Goal: Task Accomplishment & Management: Manage account settings

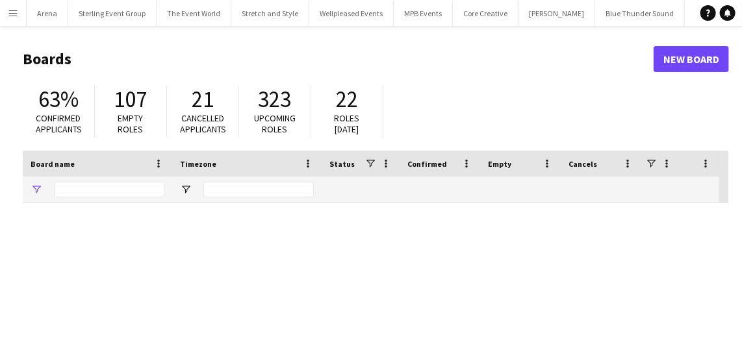
type input "**********"
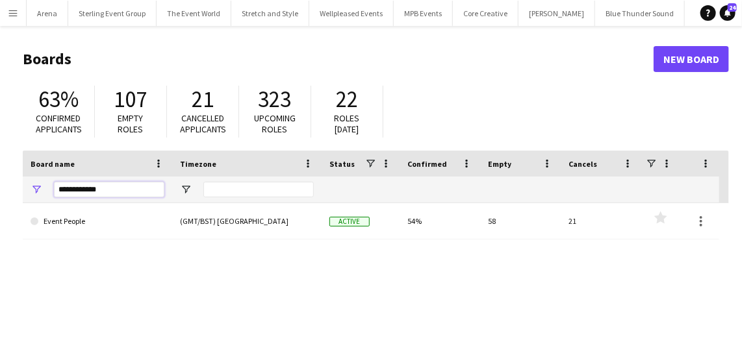
drag, startPoint x: 153, startPoint y: 194, endPoint x: 10, endPoint y: 192, distance: 142.3
click at [10, 192] on main "Boards New Board 63% Confirmed applicants 107 Empty roles 21 Cancelled applican…" at bounding box center [371, 260] width 742 height 469
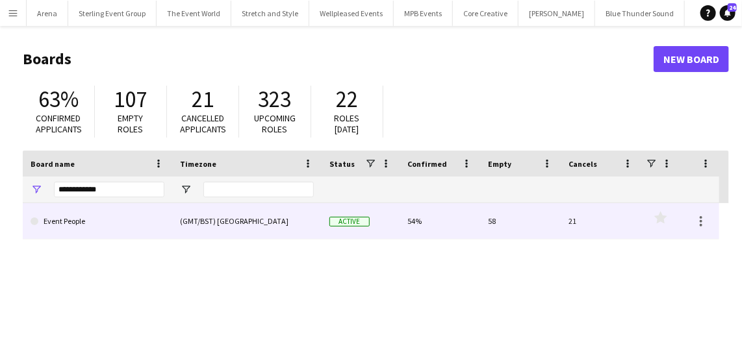
click at [92, 235] on link "Event People" at bounding box center [98, 221] width 134 height 36
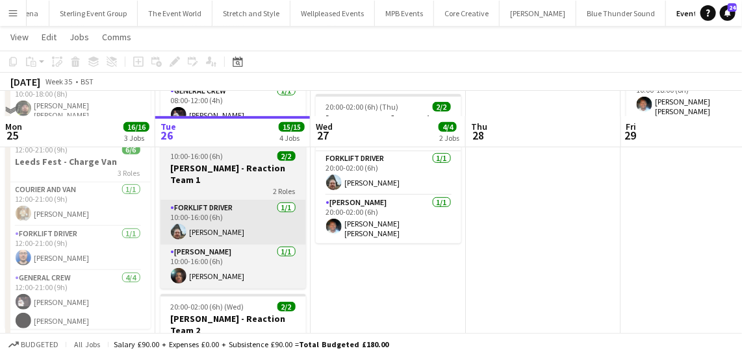
scroll to position [236, 0]
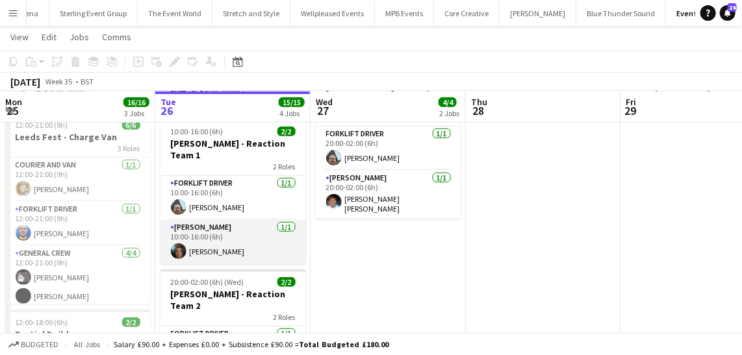
click at [225, 242] on app-card-role "Van Driver 1/1 10:00-16:00 (6h) Amari Thomas" at bounding box center [233, 242] width 146 height 44
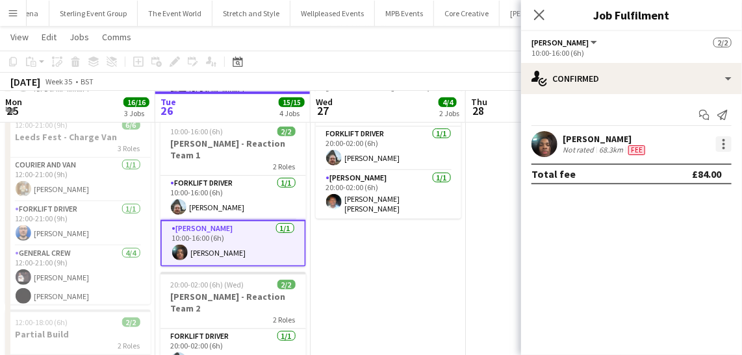
click at [723, 142] on div at bounding box center [724, 144] width 16 height 16
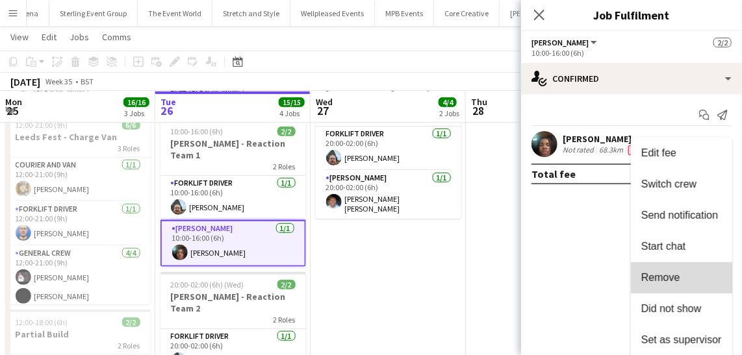
click at [684, 271] on button "Remove" at bounding box center [681, 277] width 101 height 31
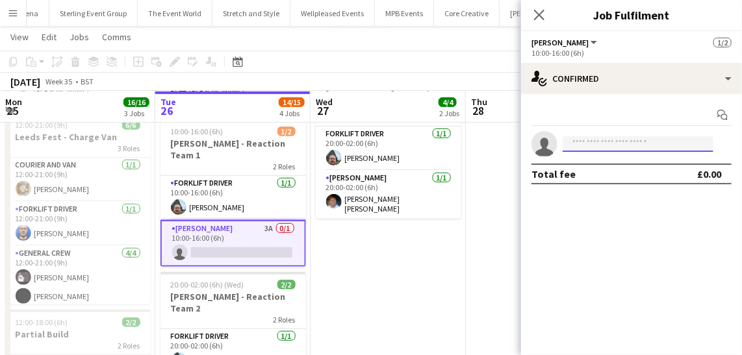
click at [606, 146] on input at bounding box center [638, 144] width 151 height 16
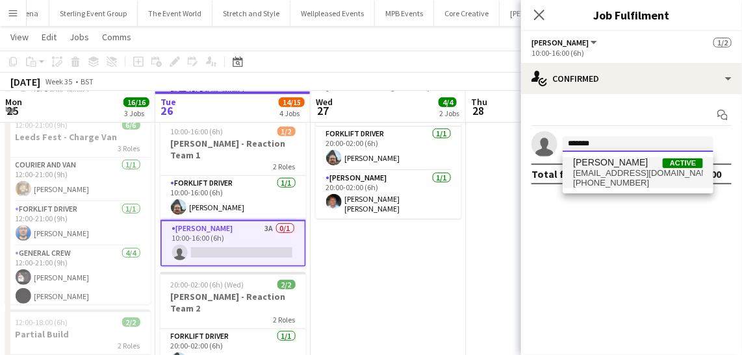
type input "*******"
click at [618, 166] on span "[PERSON_NAME]" at bounding box center [610, 162] width 75 height 11
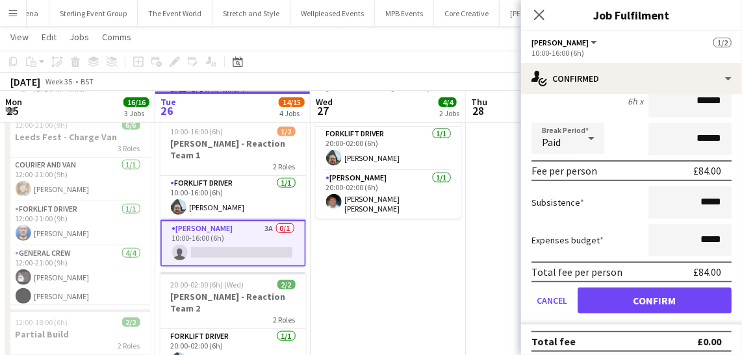
scroll to position [132, 0]
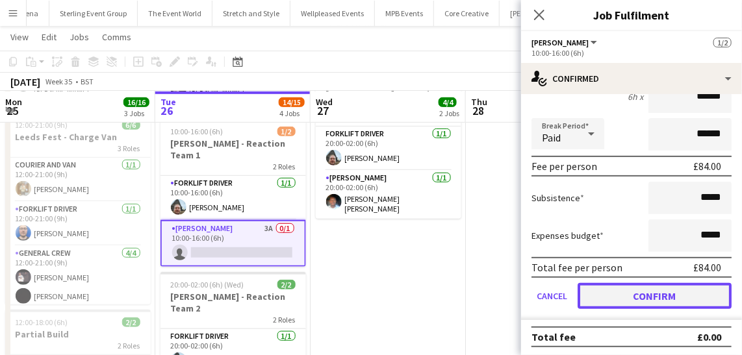
click at [635, 288] on button "Confirm" at bounding box center [654, 296] width 154 height 26
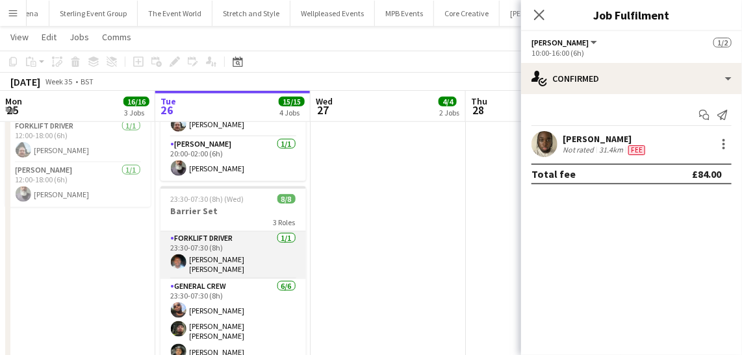
scroll to position [58, 0]
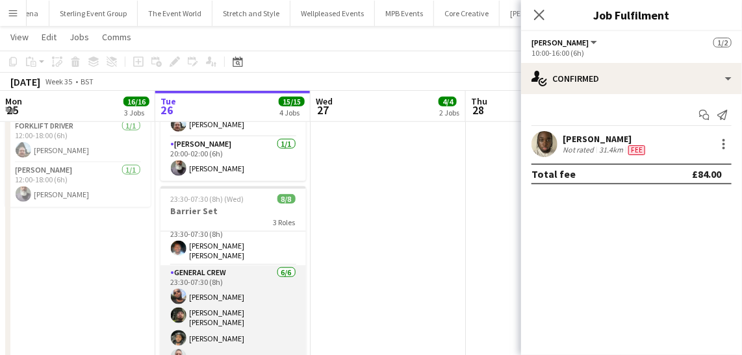
click at [255, 335] on app-card-role "General Crew 6/6 23:30-07:30 (8h) David Ryan Kane O’Neill Kairo Solomon Lionel …" at bounding box center [233, 337] width 146 height 142
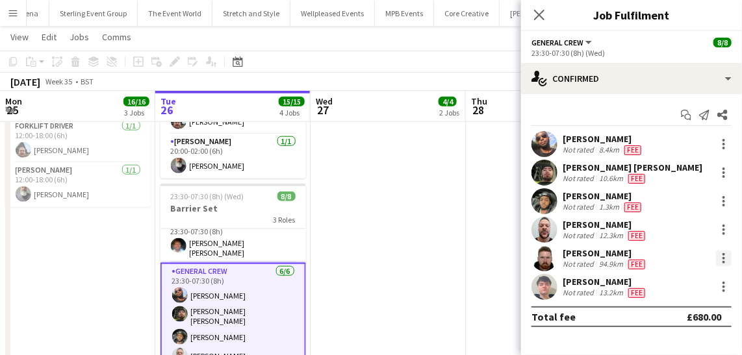
click at [729, 255] on div at bounding box center [724, 259] width 16 height 16
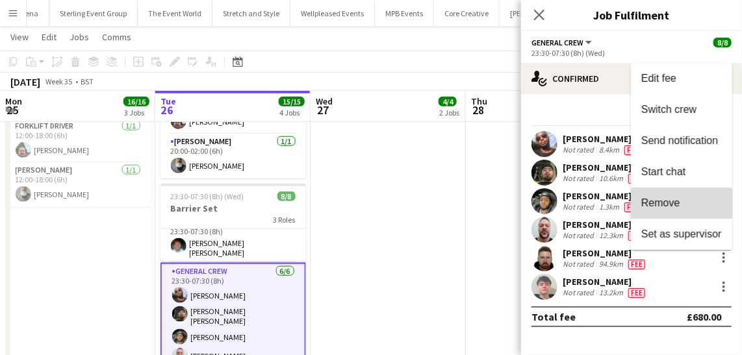
click at [652, 209] on button "Remove" at bounding box center [681, 203] width 101 height 31
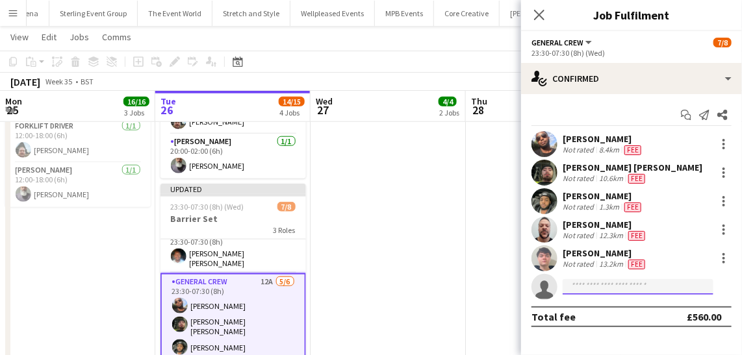
click at [617, 290] on input at bounding box center [638, 287] width 151 height 16
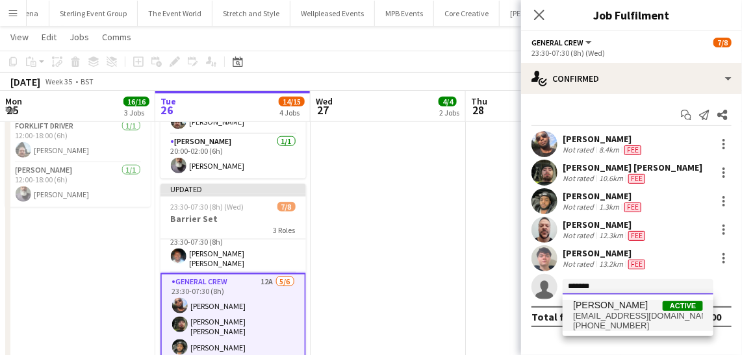
type input "*******"
click at [607, 303] on span "[PERSON_NAME]" at bounding box center [610, 305] width 75 height 11
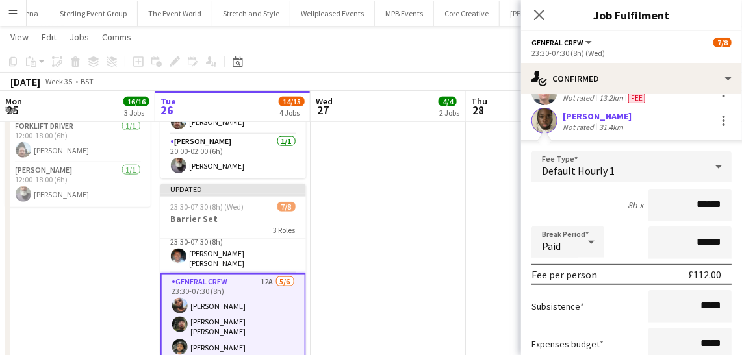
scroll to position [263, 0]
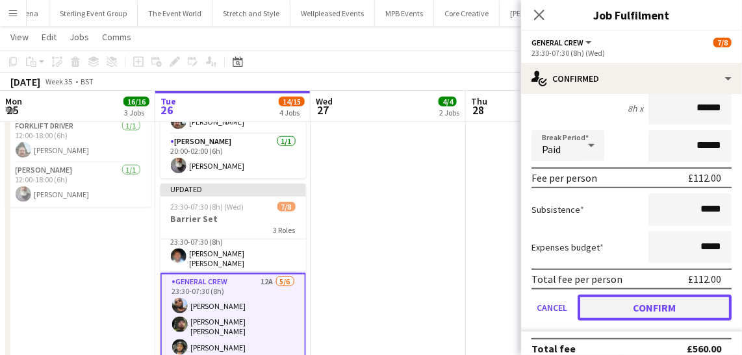
click at [646, 307] on button "Confirm" at bounding box center [654, 308] width 154 height 26
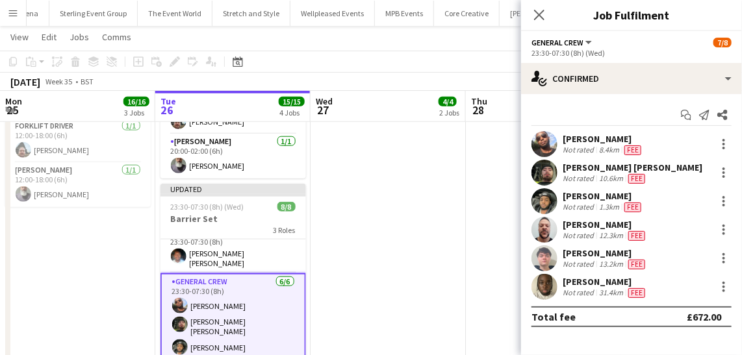
scroll to position [0, 0]
click at [541, 21] on app-icon "Close pop-in" at bounding box center [539, 15] width 19 height 19
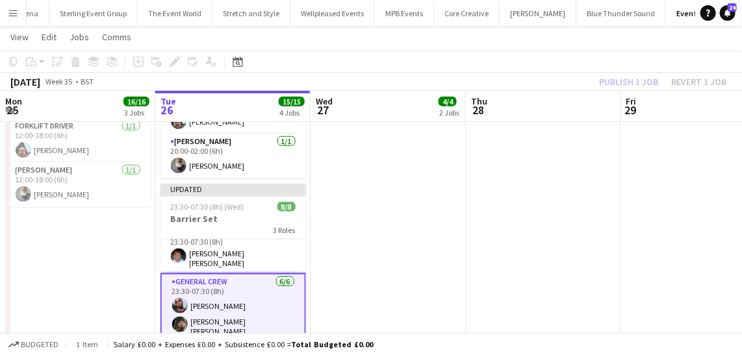
click at [635, 84] on div "Publish 1 job Revert 1 job" at bounding box center [662, 81] width 158 height 17
click at [635, 84] on button "Publish 1 job" at bounding box center [629, 81] width 70 height 17
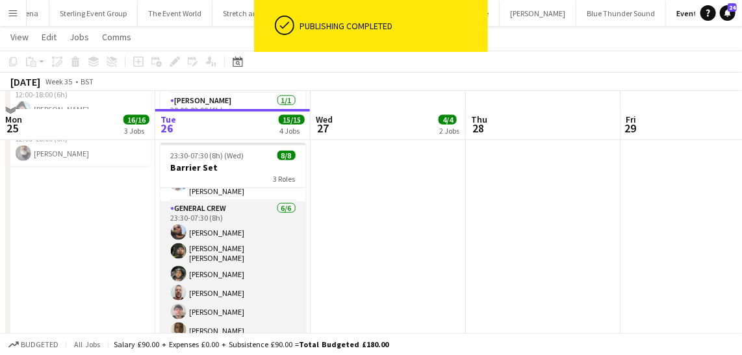
scroll to position [531, 0]
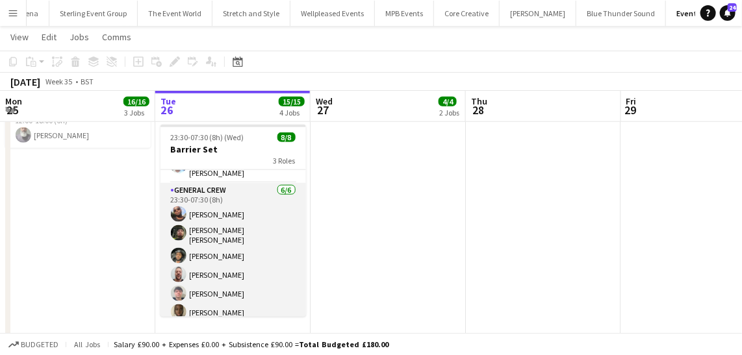
click at [203, 208] on app-card-role "General Crew 6/6 23:30-07:30 (8h) David Ryan Kane O’Neill Kairo Solomon Lionel …" at bounding box center [233, 254] width 146 height 142
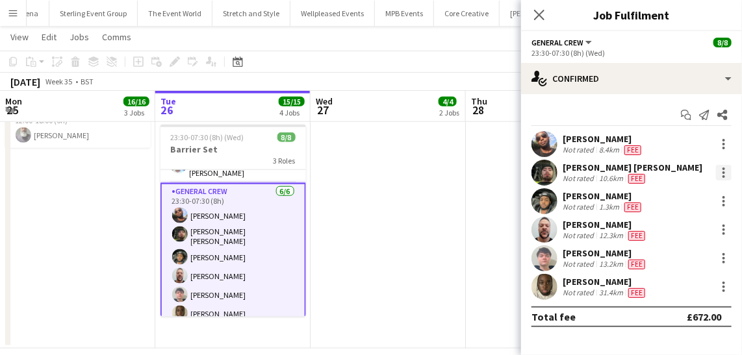
click at [727, 173] on div at bounding box center [724, 173] width 16 height 16
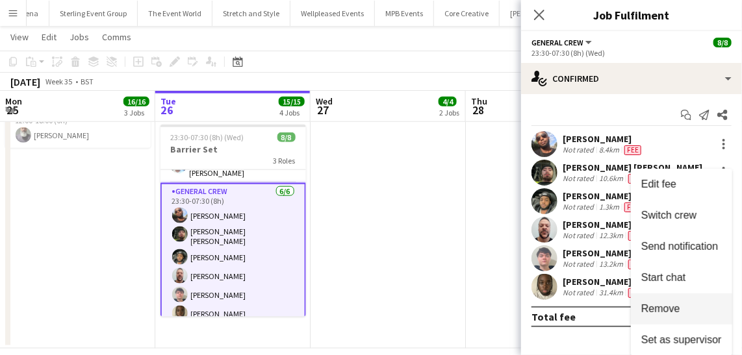
click at [672, 305] on span "Remove" at bounding box center [660, 308] width 39 height 11
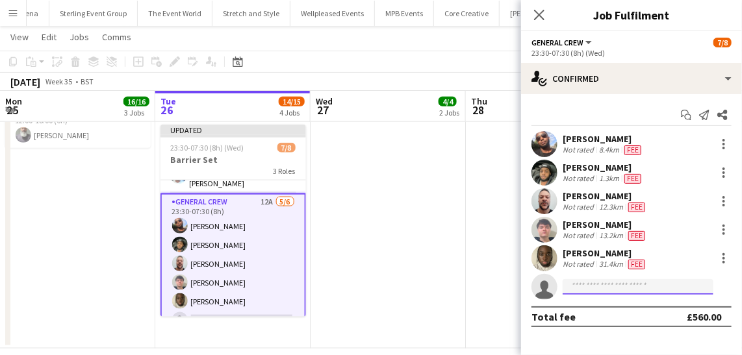
click at [618, 290] on input at bounding box center [638, 287] width 151 height 16
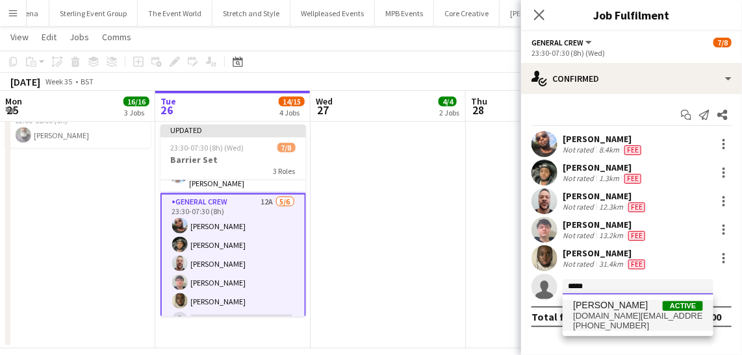
type input "*****"
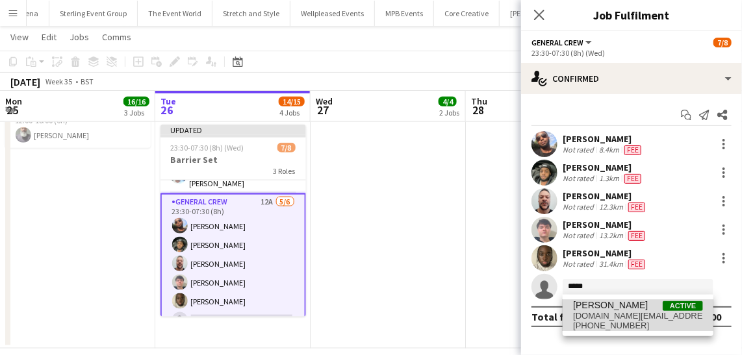
click at [618, 311] on span "code.dj@outlook.com" at bounding box center [638, 316] width 130 height 10
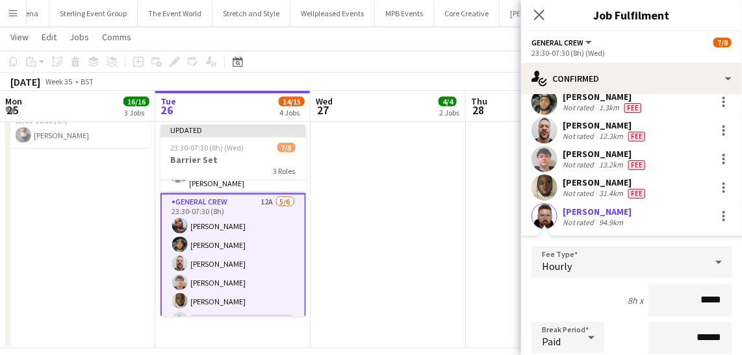
scroll to position [86, 0]
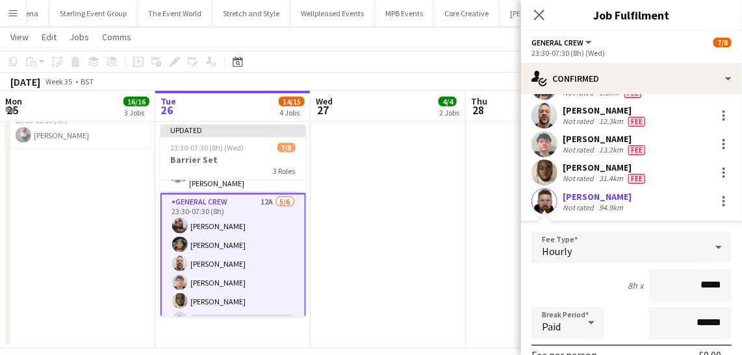
drag, startPoint x: 713, startPoint y: 279, endPoint x: 546, endPoint y: 305, distance: 168.9
click at [719, 194] on div at bounding box center [724, 202] width 16 height 16
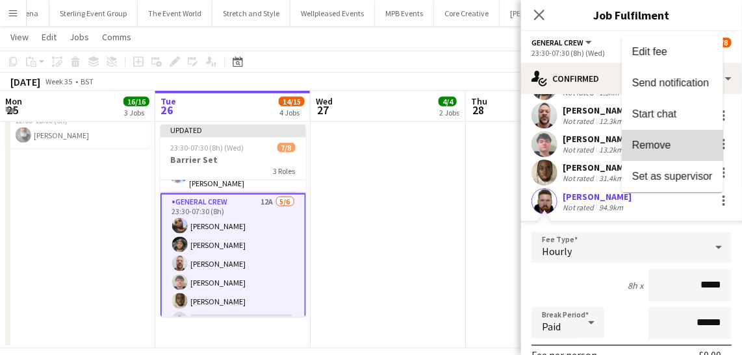
click at [660, 157] on button "Remove" at bounding box center [672, 145] width 101 height 31
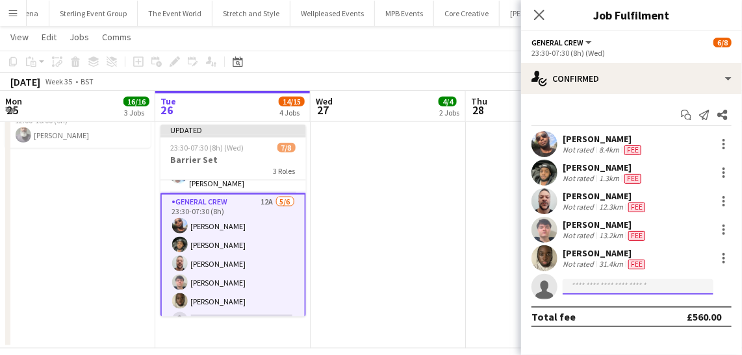
click at [633, 283] on input at bounding box center [638, 287] width 151 height 16
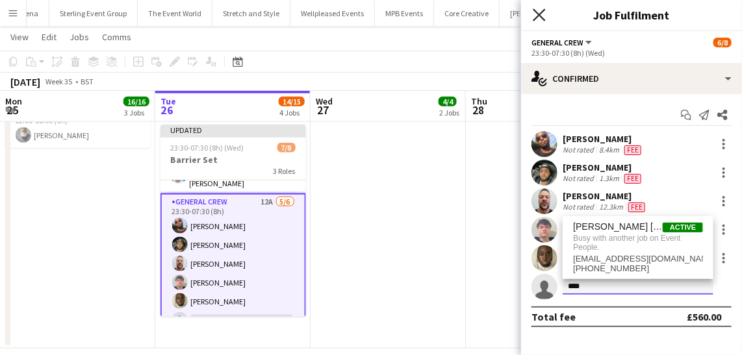
type input "****"
click at [540, 12] on icon at bounding box center [539, 14] width 12 height 12
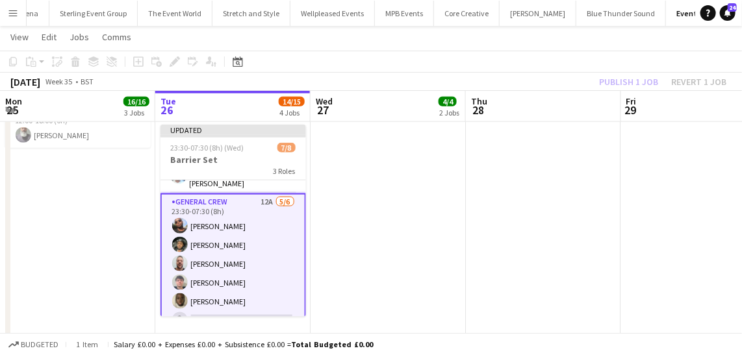
click at [691, 81] on div "Publish 1 job Revert 1 job" at bounding box center [662, 81] width 158 height 17
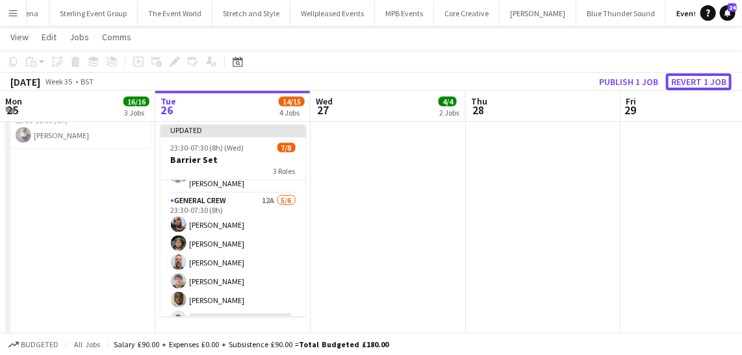
click at [691, 81] on button "Revert 1 job" at bounding box center [699, 81] width 66 height 17
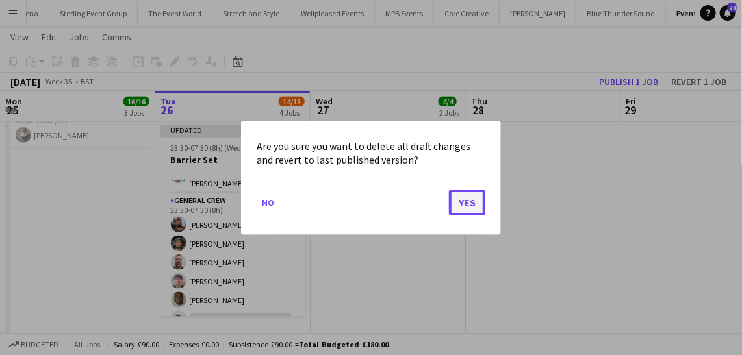
click at [474, 207] on button "Yes" at bounding box center [467, 202] width 36 height 26
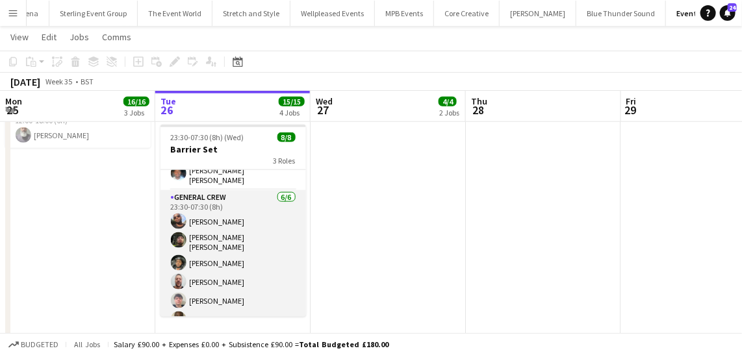
scroll to position [79, 0]
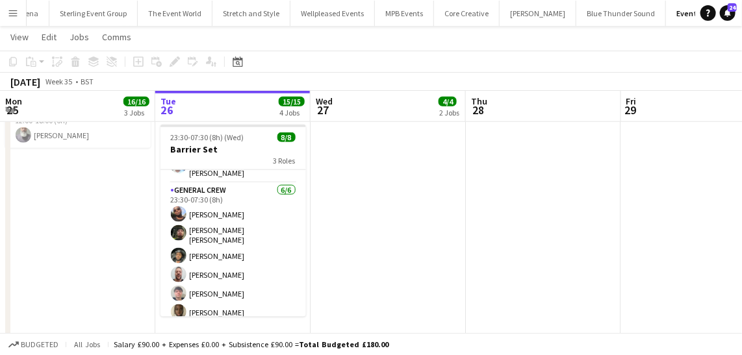
click at [8, 15] on app-icon "Menu" at bounding box center [13, 13] width 10 height 10
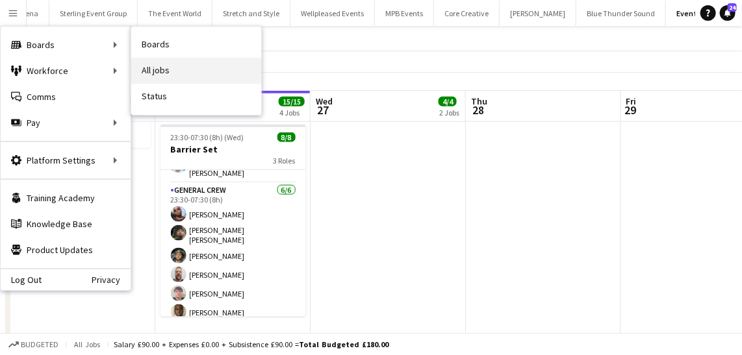
click at [171, 64] on link "All jobs" at bounding box center [196, 71] width 130 height 26
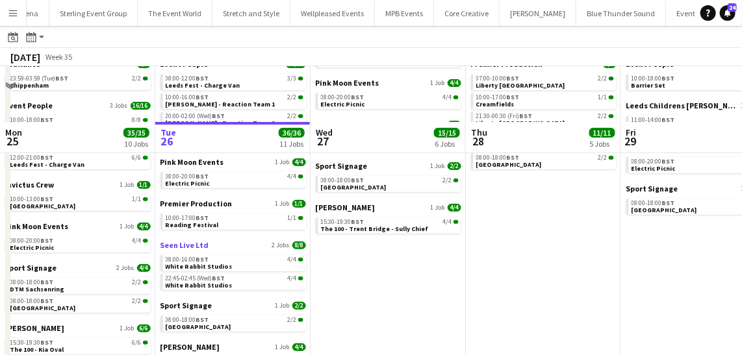
scroll to position [177, 0]
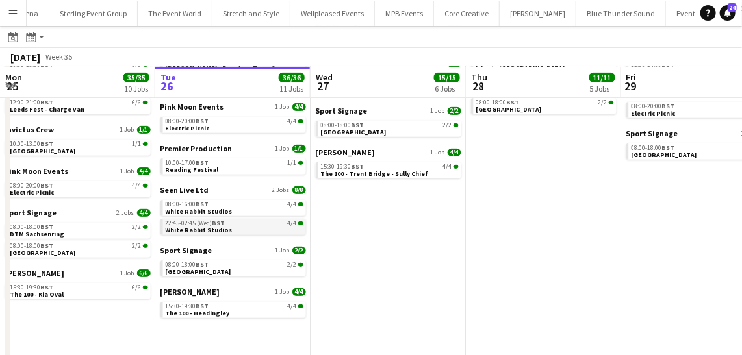
click at [203, 227] on span "White Rabbit Studios" at bounding box center [199, 230] width 67 height 8
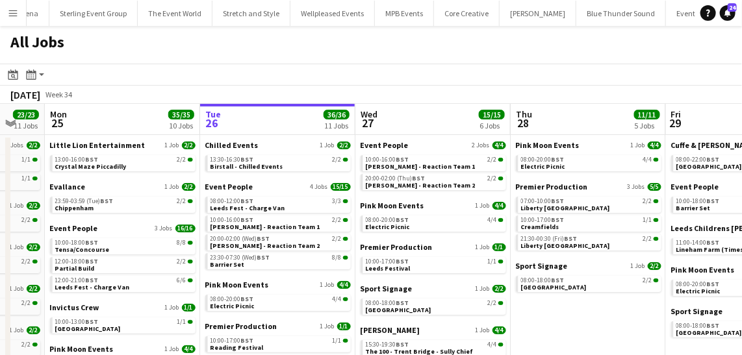
scroll to position [0, 265]
drag, startPoint x: 140, startPoint y: 275, endPoint x: 185, endPoint y: 272, distance: 45.6
click at [185, 272] on app-calendar-viewport "Sat 23 33/33 12 Jobs Sun 24 23/23 11 Jobs Mon 25 35/35 10 Jobs Tue 26 36/36 11 …" at bounding box center [371, 340] width 742 height 472
click at [95, 270] on link "12:00-18:00 BST 2/2 Partial Build" at bounding box center [125, 264] width 138 height 15
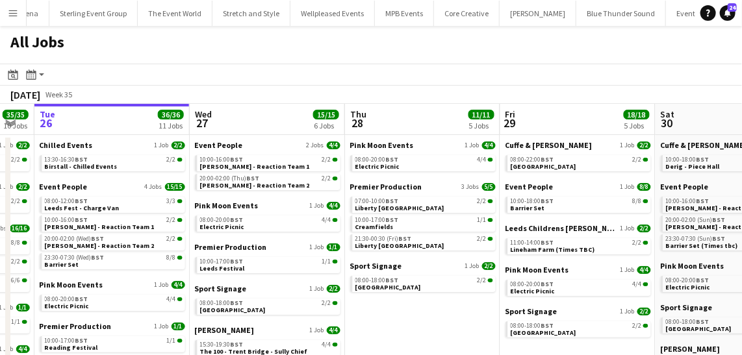
drag, startPoint x: 571, startPoint y: 324, endPoint x: 453, endPoint y: 310, distance: 118.4
click at [417, 324] on app-calendar-viewport "Sat 23 33/33 12 Jobs Sun 24 23/23 11 Jobs Mon 25 35/35 10 Jobs Tue 26 36/36 11 …" at bounding box center [371, 340] width 742 height 472
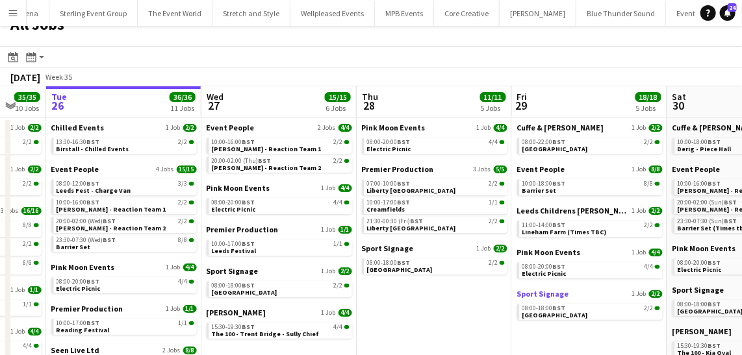
scroll to position [0, 0]
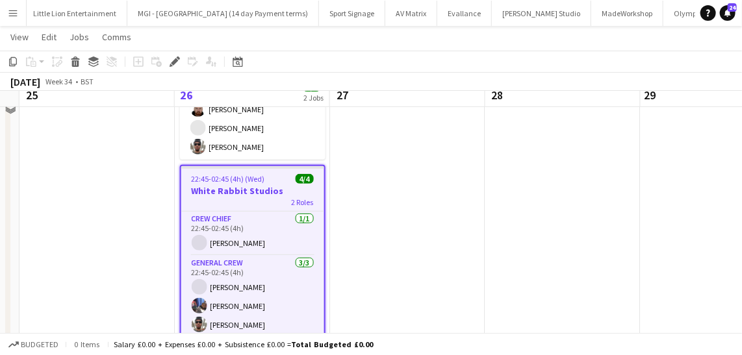
scroll to position [118, 0]
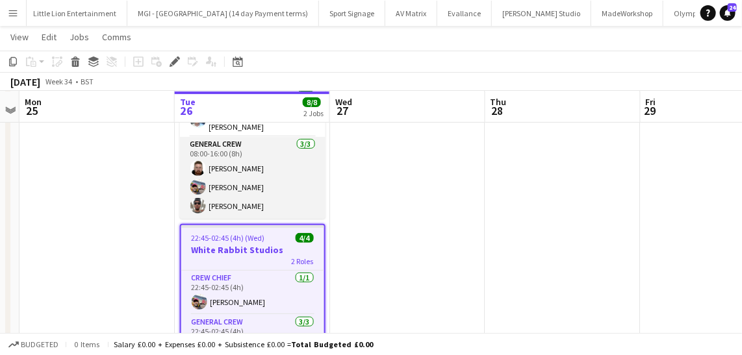
click at [230, 164] on app-card-role "General Crew 3/3 08:00-16:00 (8h) Craig Barrett Tyrone Green Stefan Simpson-Soye" at bounding box center [253, 178] width 146 height 82
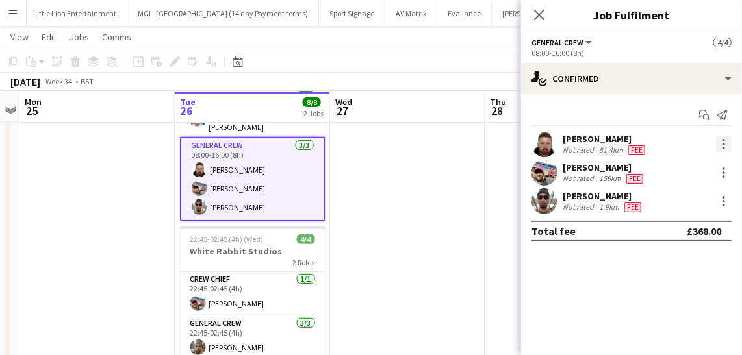
click at [720, 142] on div at bounding box center [724, 144] width 16 height 16
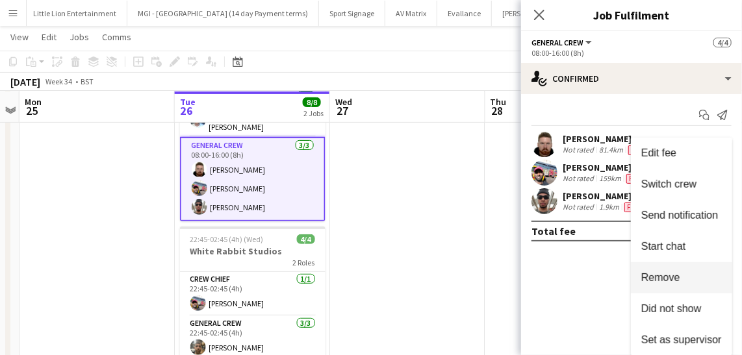
click at [693, 279] on span "Remove" at bounding box center [681, 278] width 81 height 12
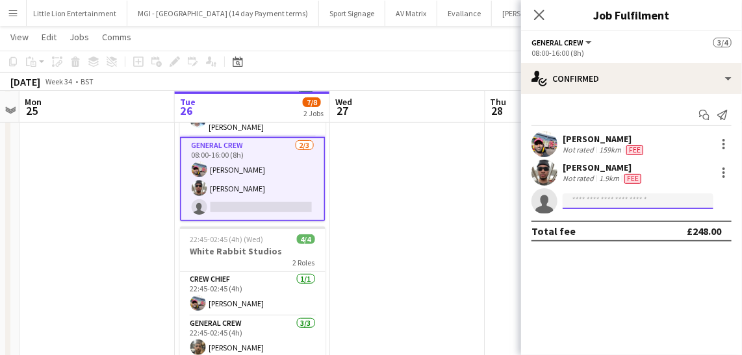
click at [590, 207] on input at bounding box center [638, 202] width 151 height 16
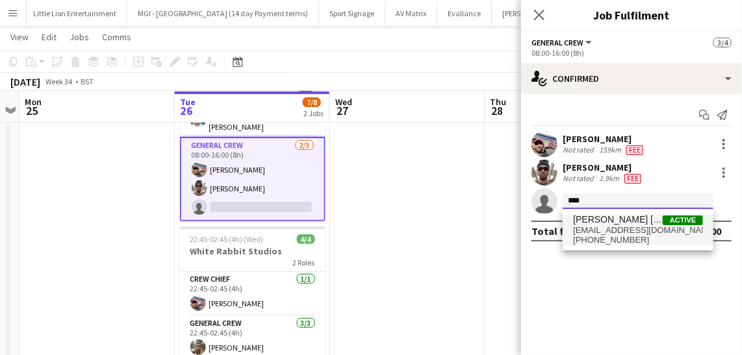
type input "****"
click at [614, 226] on span "kanekane14@hotmail.com" at bounding box center [638, 230] width 130 height 10
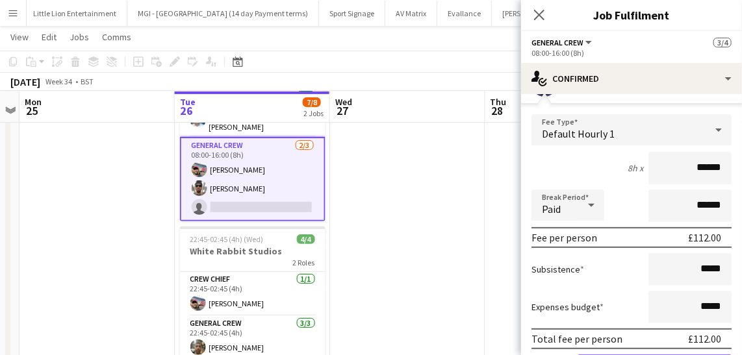
scroll to position [177, 0]
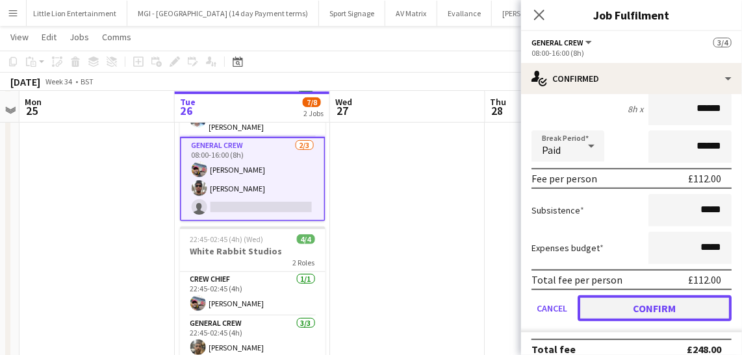
click at [622, 309] on button "Confirm" at bounding box center [654, 309] width 154 height 26
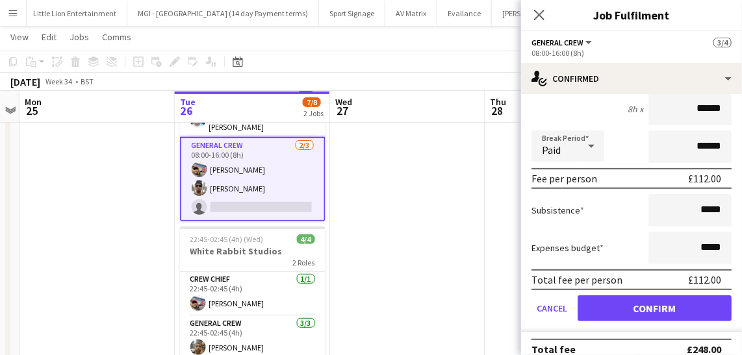
scroll to position [0, 0]
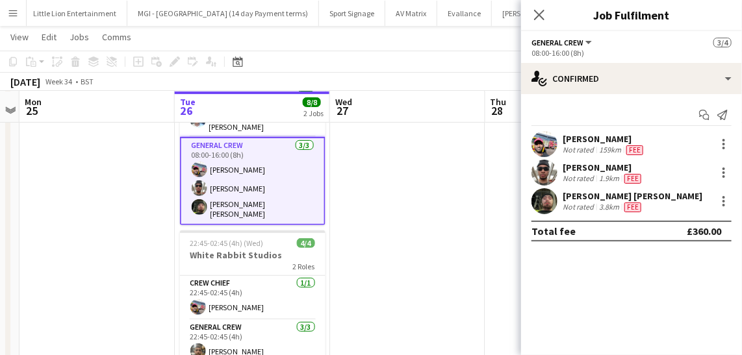
drag, startPoint x: 544, startPoint y: 9, endPoint x: 550, endPoint y: 23, distance: 15.2
click at [544, 11] on icon "Close pop-in" at bounding box center [539, 15] width 10 height 10
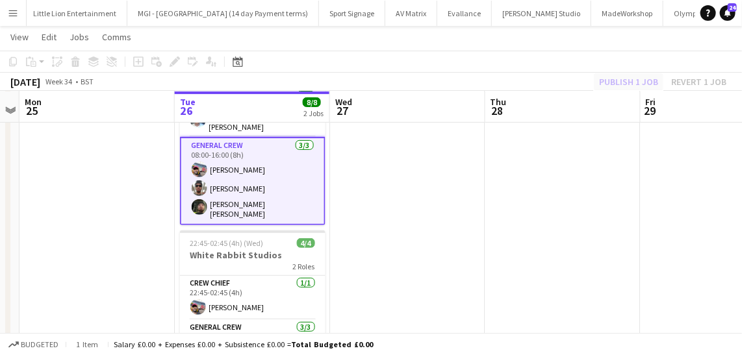
click at [631, 79] on div "Publish 1 job Revert 1 job" at bounding box center [662, 81] width 158 height 17
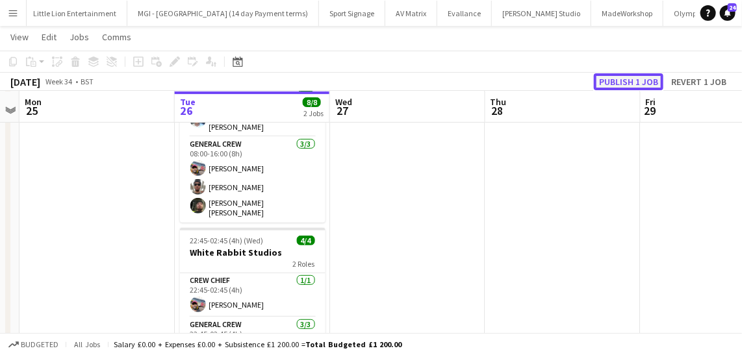
click at [631, 79] on button "Publish 1 job" at bounding box center [629, 81] width 70 height 17
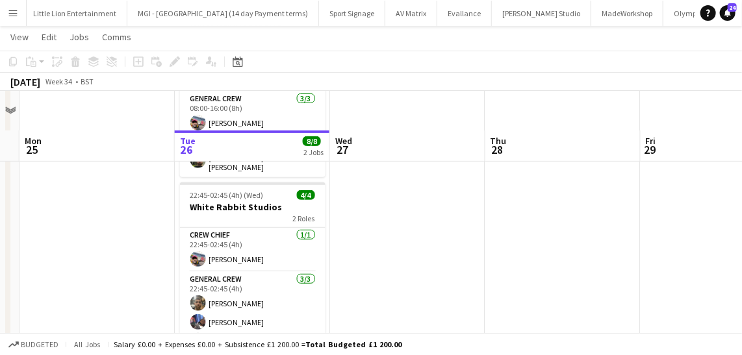
scroll to position [203, 0]
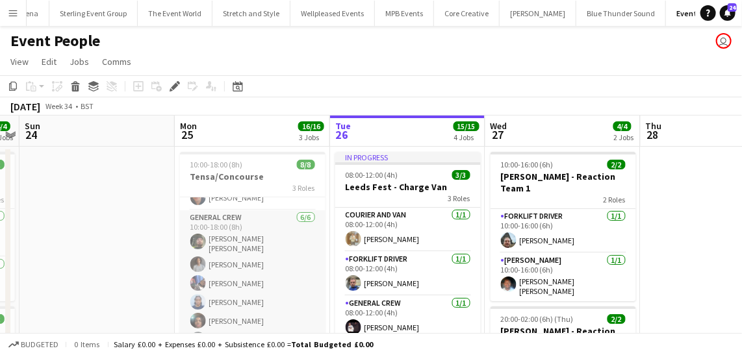
click at [236, 279] on app-card-role "General Crew [DATE] 10:00-18:00 (8h) [PERSON_NAME] [PERSON_NAME] Omarian [PERSO…" at bounding box center [253, 281] width 146 height 142
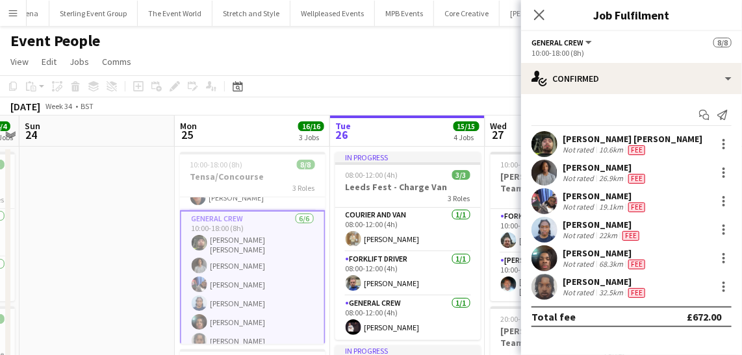
click at [732, 199] on div "[PERSON_NAME] Not rated 19.1km Fee" at bounding box center [631, 201] width 221 height 26
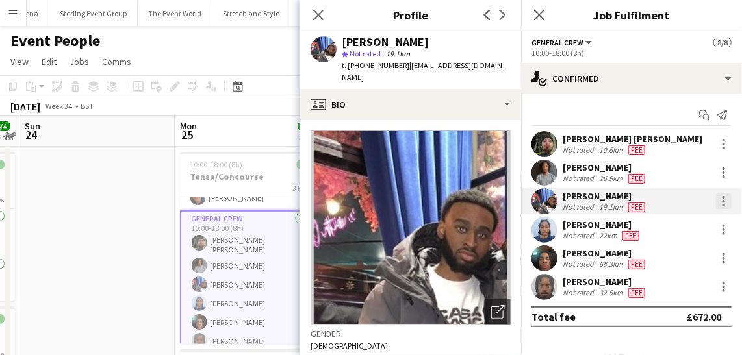
click at [720, 205] on div at bounding box center [724, 202] width 16 height 16
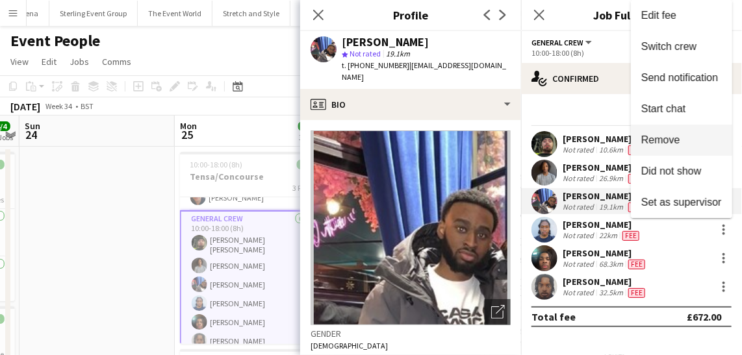
click at [676, 132] on button "Remove" at bounding box center [681, 140] width 101 height 31
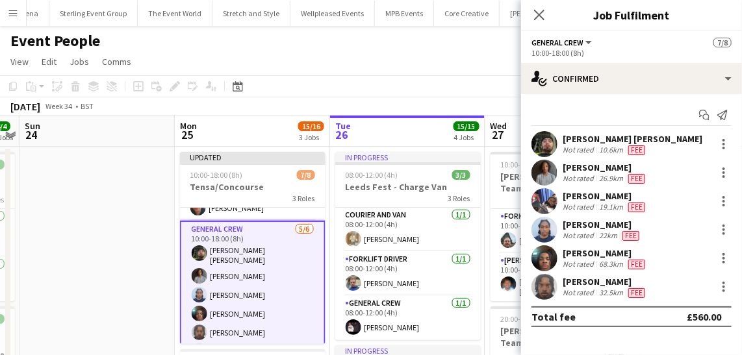
click at [278, 331] on app-card-role "General Crew [DATE] 10:00-18:00 (8h) [PERSON_NAME] [PERSON_NAME] Omarian [PERSO…" at bounding box center [253, 293] width 146 height 145
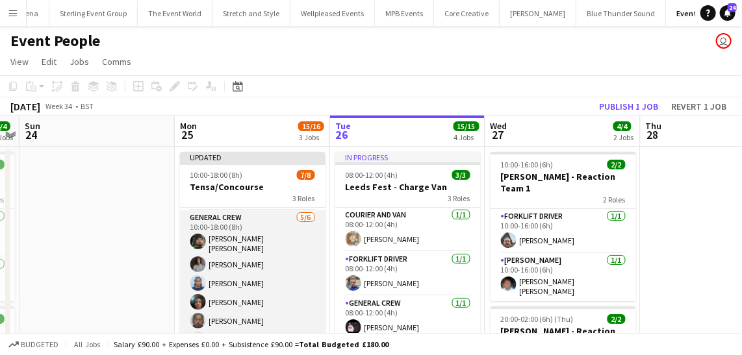
click at [290, 301] on app-card-role "General Crew [DATE] 10:00-18:00 (8h) [PERSON_NAME] [PERSON_NAME] Omarian [PERSO…" at bounding box center [253, 281] width 146 height 142
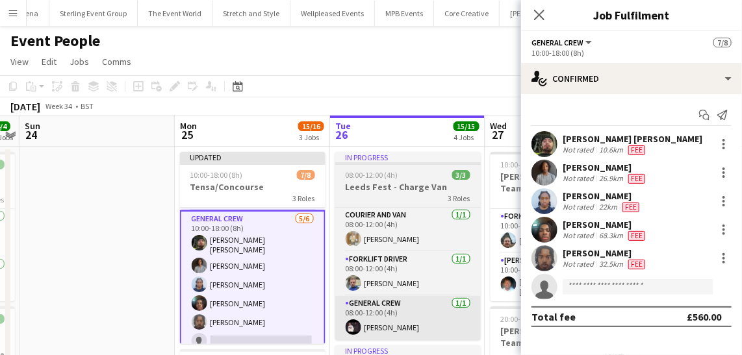
scroll to position [90, 0]
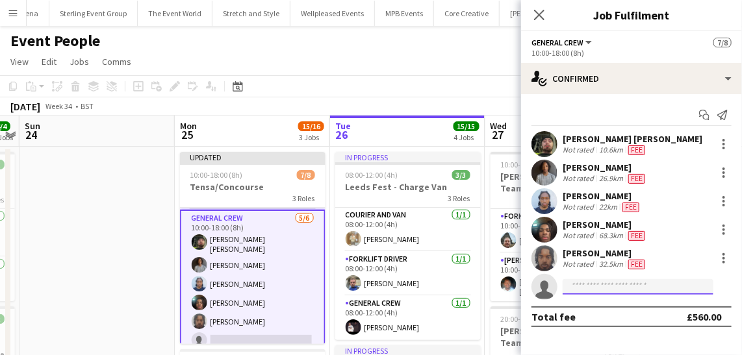
click at [579, 289] on input at bounding box center [638, 287] width 151 height 16
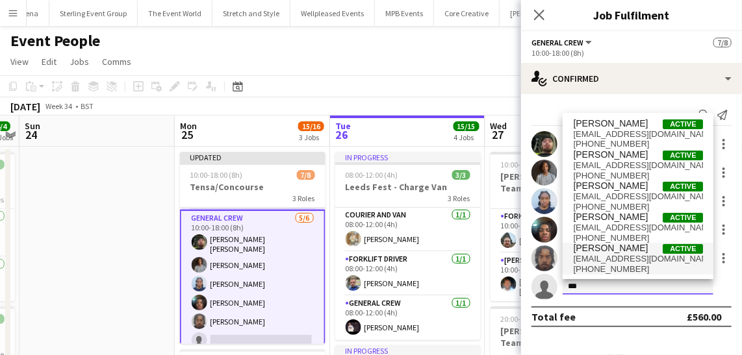
type input "***"
click at [590, 260] on span "[EMAIL_ADDRESS][DOMAIN_NAME]" at bounding box center [638, 259] width 130 height 10
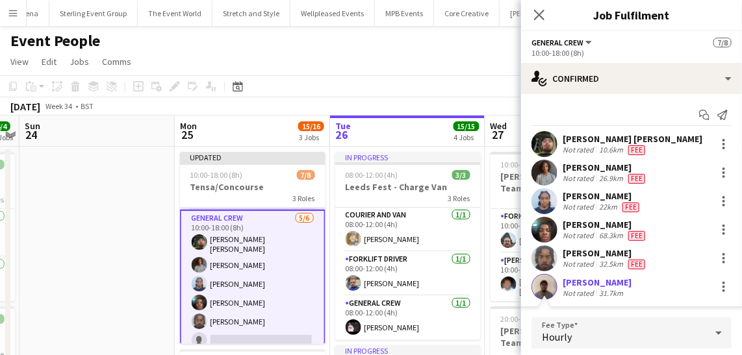
scroll to position [27, 0]
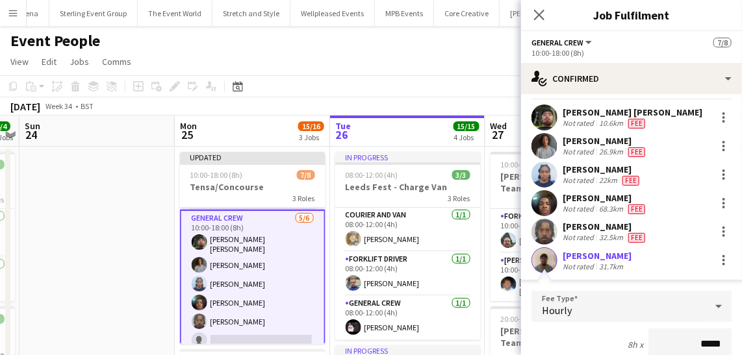
drag, startPoint x: 667, startPoint y: 332, endPoint x: 727, endPoint y: 340, distance: 60.4
type input "***"
click at [611, 342] on div "8h x ***" at bounding box center [631, 345] width 200 height 32
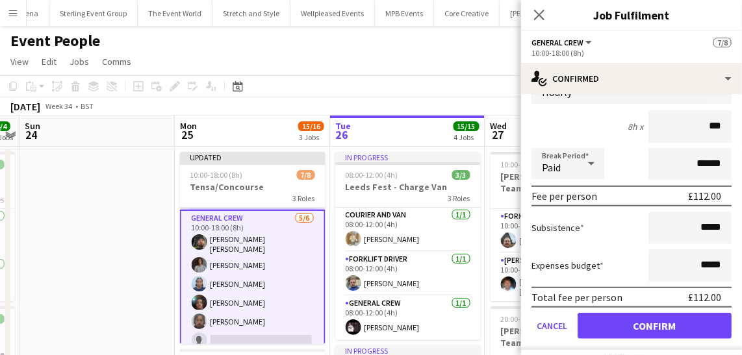
scroll to position [263, 0]
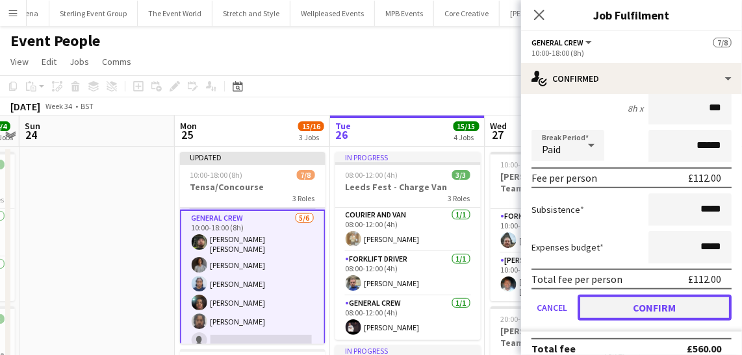
click at [623, 310] on button "Confirm" at bounding box center [654, 308] width 154 height 26
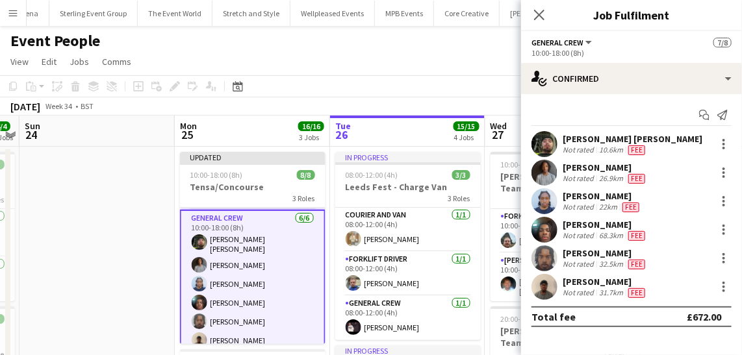
scroll to position [0, 0]
click at [539, 10] on icon "Close pop-in" at bounding box center [539, 14] width 12 height 12
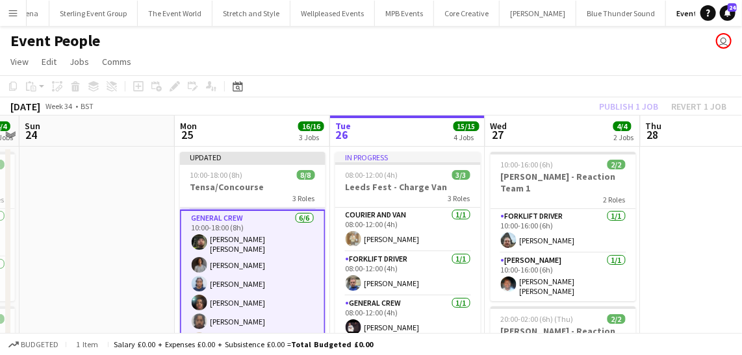
click at [658, 108] on div "Publish 1 job Revert 1 job" at bounding box center [662, 106] width 158 height 17
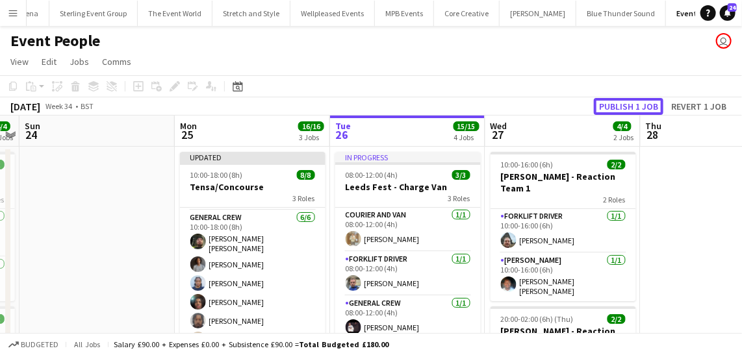
click at [658, 108] on button "Publish 1 job" at bounding box center [629, 106] width 70 height 17
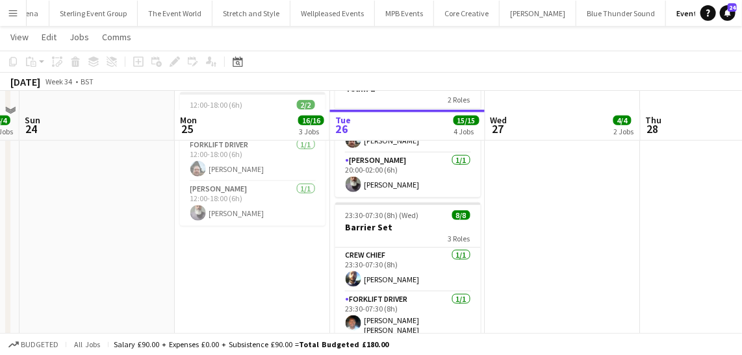
scroll to position [472, 0]
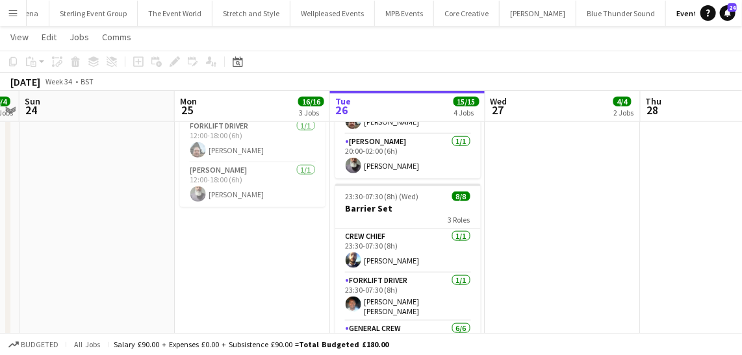
click at [194, 242] on app-date-cell "10:00-18:00 (8h) 8/8 Tensa/Concourse 3 Roles Crew Chief [DATE] 10:00-18:00 (8h)…" at bounding box center [252, 40] width 155 height 735
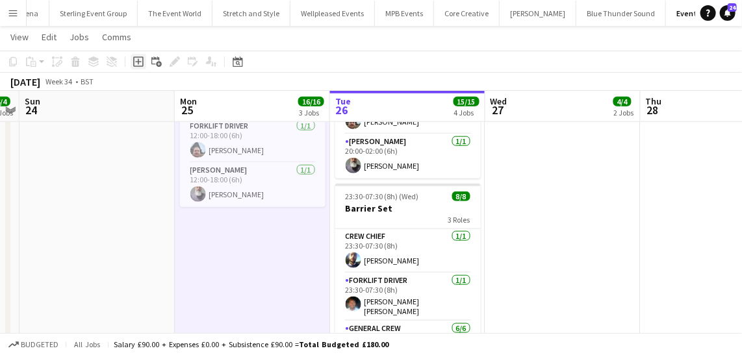
click at [136, 68] on div "Add job" at bounding box center [139, 62] width 16 height 16
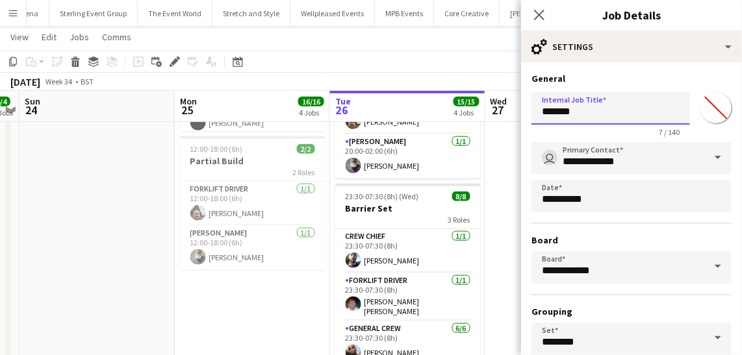
drag, startPoint x: 592, startPoint y: 114, endPoint x: 503, endPoint y: 120, distance: 89.1
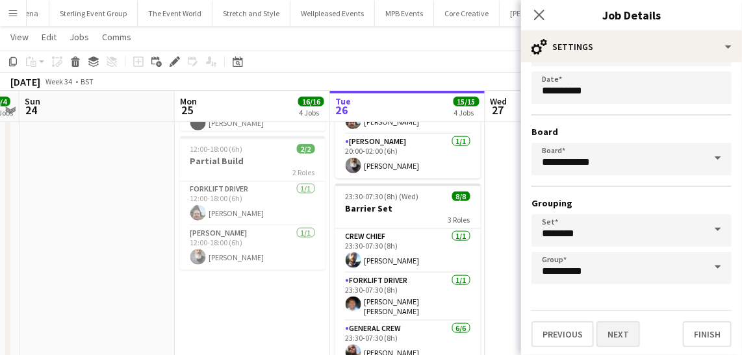
type input "*******"
click at [621, 336] on button "Next" at bounding box center [618, 335] width 44 height 26
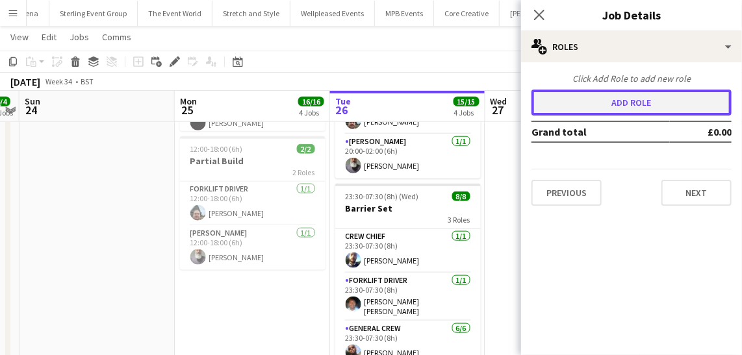
click at [609, 103] on button "Add role" at bounding box center [631, 103] width 200 height 26
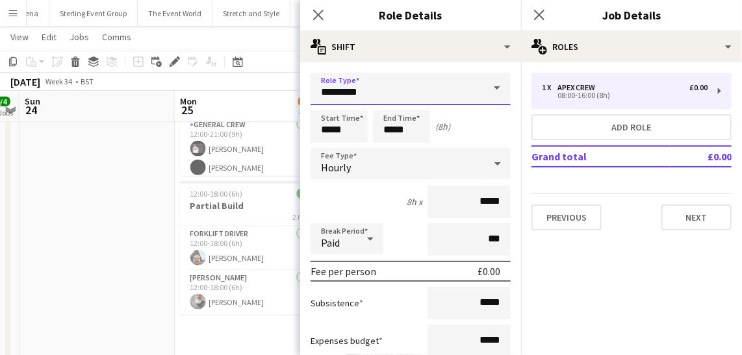
click at [452, 94] on input "*********" at bounding box center [410, 89] width 200 height 32
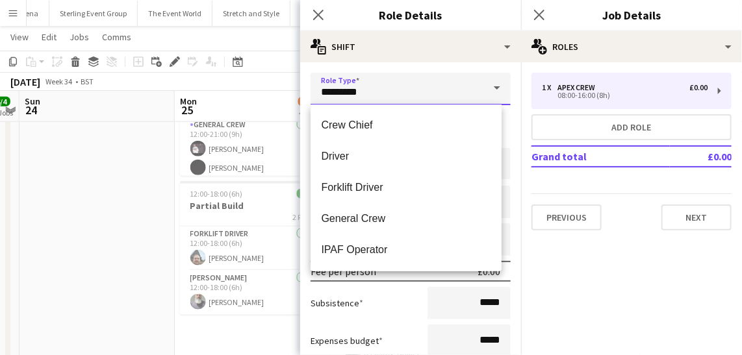
scroll to position [177, 0]
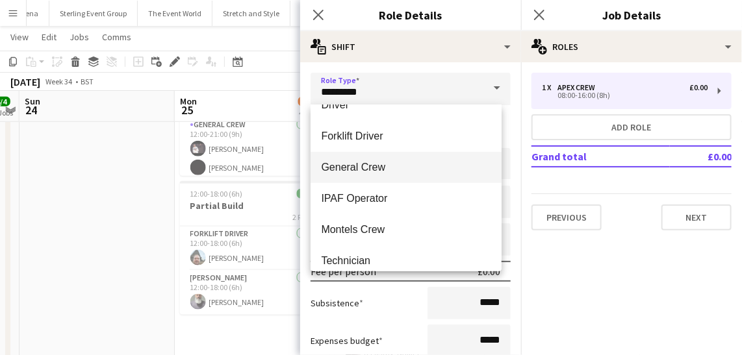
click at [375, 171] on span "General Crew" at bounding box center [406, 167] width 170 height 12
type input "**********"
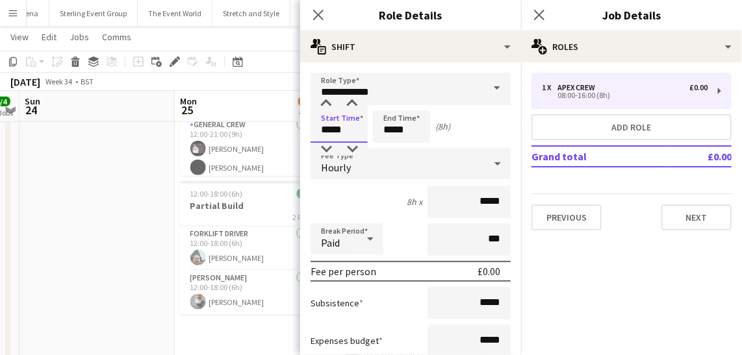
click at [364, 125] on input "*****" at bounding box center [338, 126] width 57 height 32
click at [327, 101] on div at bounding box center [326, 103] width 26 height 13
type input "*****"
click at [327, 101] on div at bounding box center [326, 103] width 26 height 13
click at [319, 14] on icon at bounding box center [318, 14] width 12 height 12
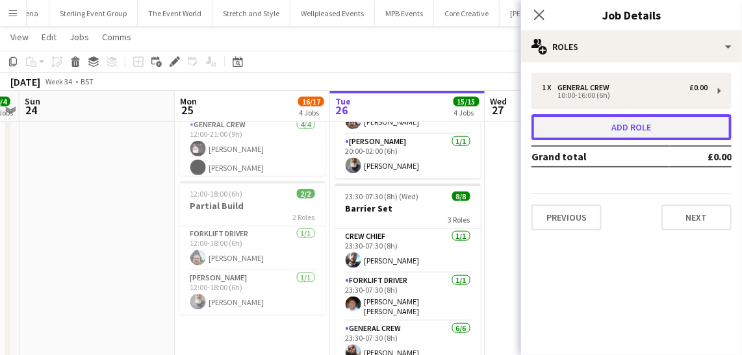
click at [584, 119] on button "Add role" at bounding box center [631, 127] width 200 height 26
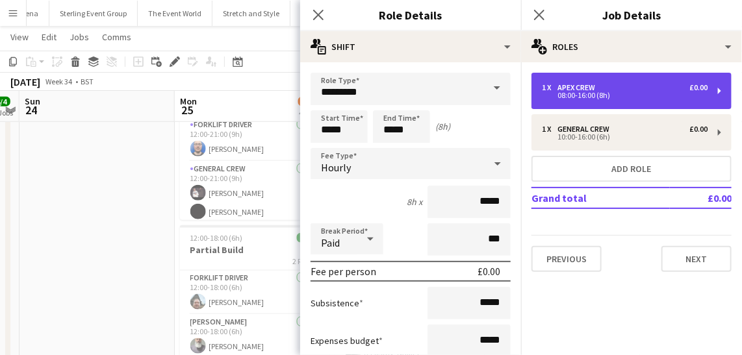
click at [575, 88] on div "Apex Crew" at bounding box center [578, 87] width 43 height 9
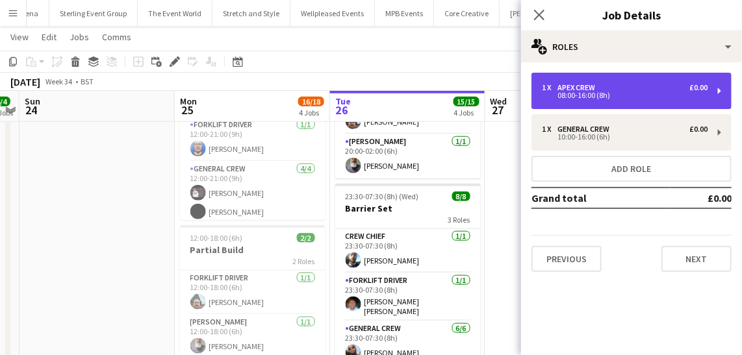
click at [570, 93] on div "08:00-16:00 (8h)" at bounding box center [625, 95] width 166 height 6
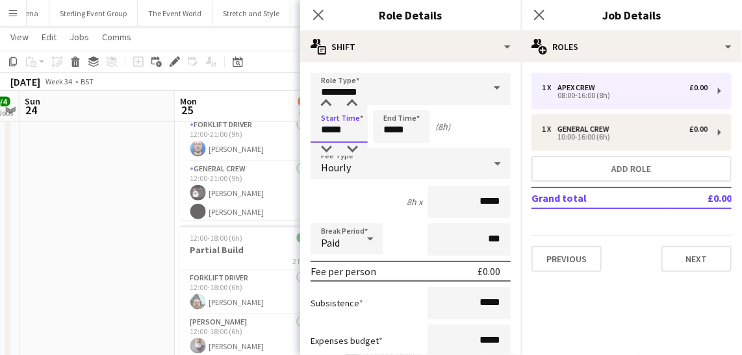
click at [349, 131] on input "*****" at bounding box center [338, 126] width 57 height 32
click at [327, 110] on input "*****" at bounding box center [338, 126] width 57 height 32
click at [331, 99] on div at bounding box center [326, 103] width 26 height 13
type input "*****"
click at [331, 99] on div at bounding box center [326, 103] width 26 height 13
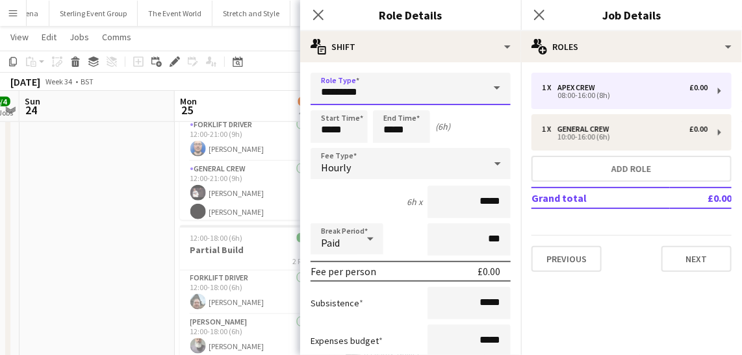
click at [398, 84] on input "*********" at bounding box center [410, 89] width 200 height 32
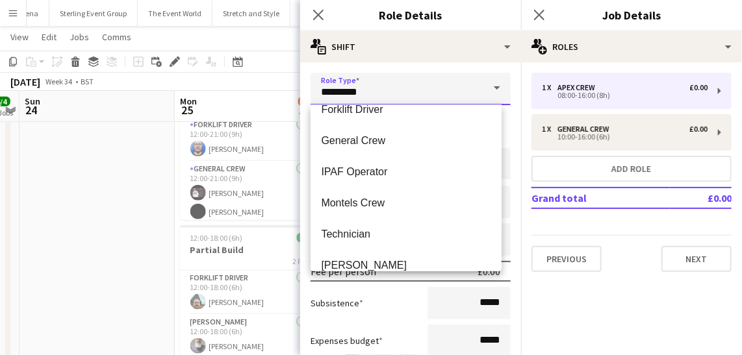
scroll to position [236, 0]
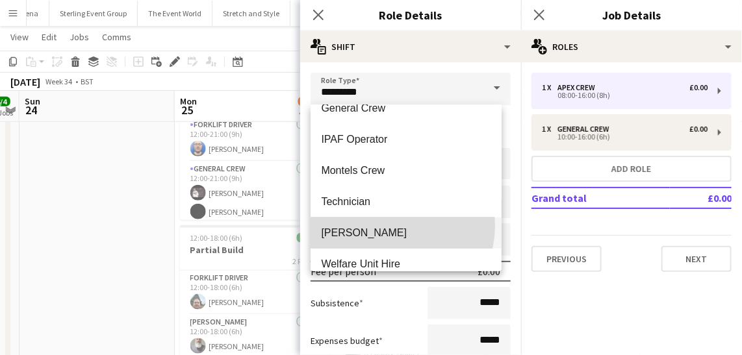
click at [392, 227] on span "[PERSON_NAME]" at bounding box center [406, 233] width 170 height 12
type input "**********"
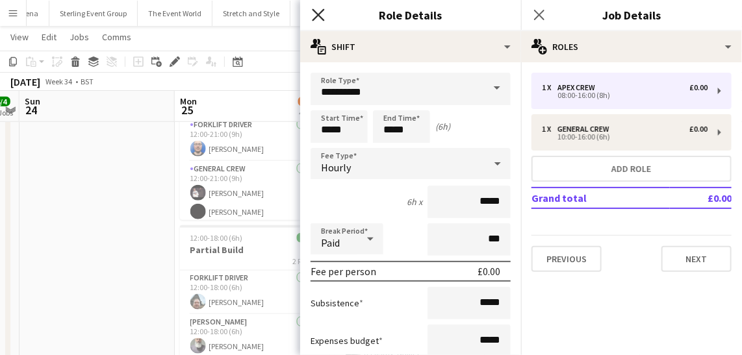
click at [320, 12] on icon at bounding box center [318, 14] width 12 height 12
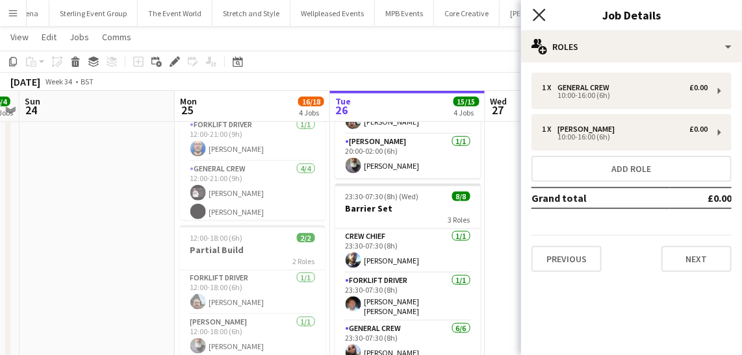
click at [542, 14] on icon "Close pop-in" at bounding box center [539, 14] width 12 height 12
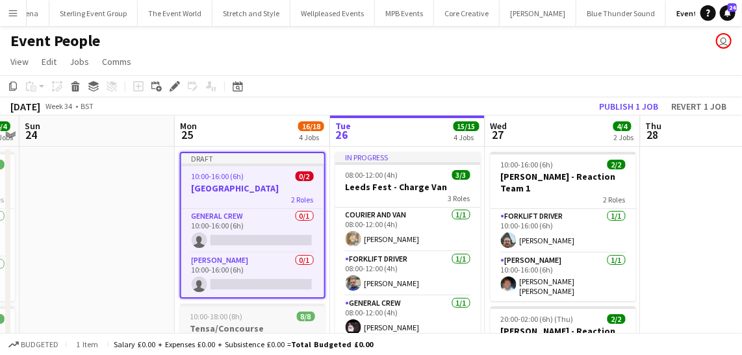
scroll to position [0, 0]
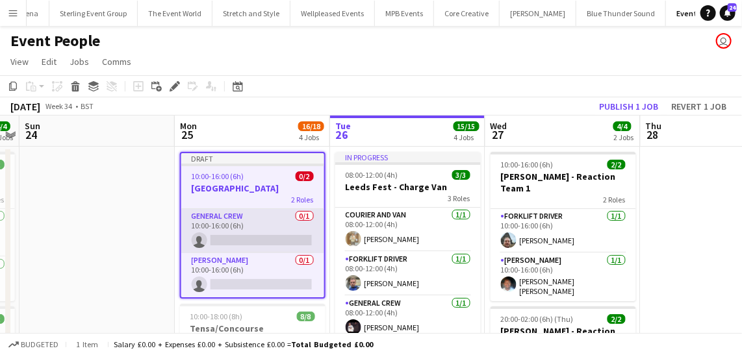
click at [286, 229] on app-card-role "General Crew 0/1 10:00-16:00 (6h) single-neutral-actions" at bounding box center [252, 231] width 143 height 44
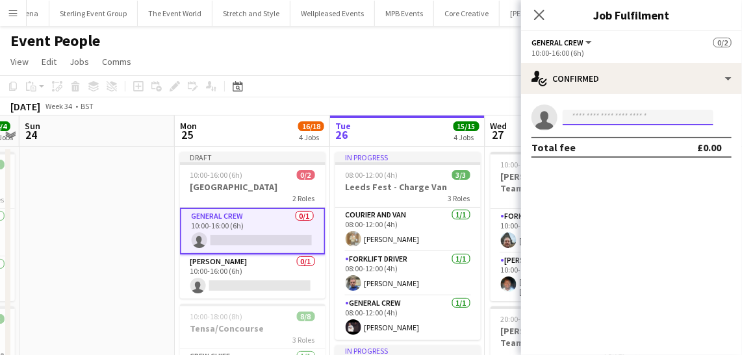
click at [608, 114] on input at bounding box center [638, 118] width 151 height 16
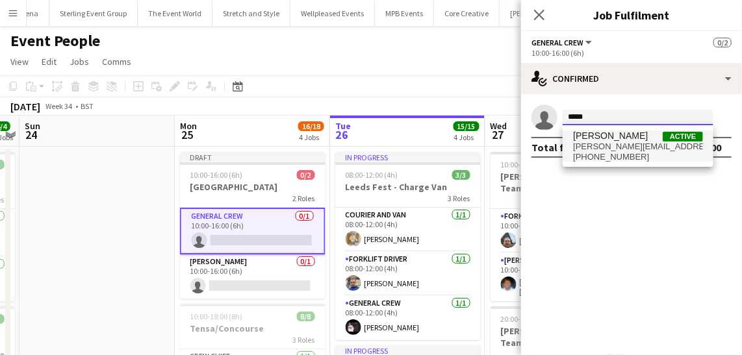
type input "*****"
click at [622, 142] on span "[PERSON_NAME][EMAIL_ADDRESS][DOMAIN_NAME]" at bounding box center [638, 147] width 130 height 10
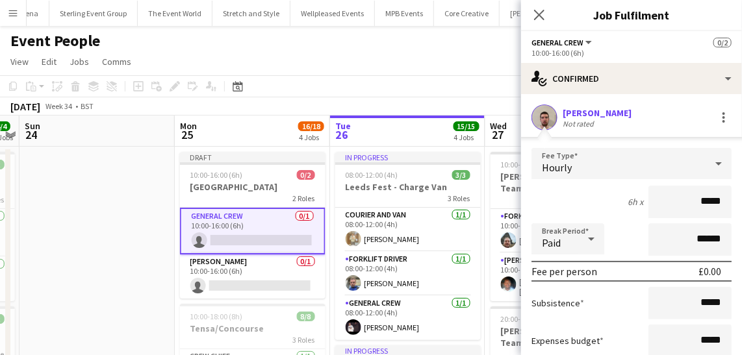
drag, startPoint x: 671, startPoint y: 192, endPoint x: 753, endPoint y: 197, distance: 82.0
type input "***"
click at [614, 224] on div "Break Period Paid ******" at bounding box center [631, 239] width 200 height 32
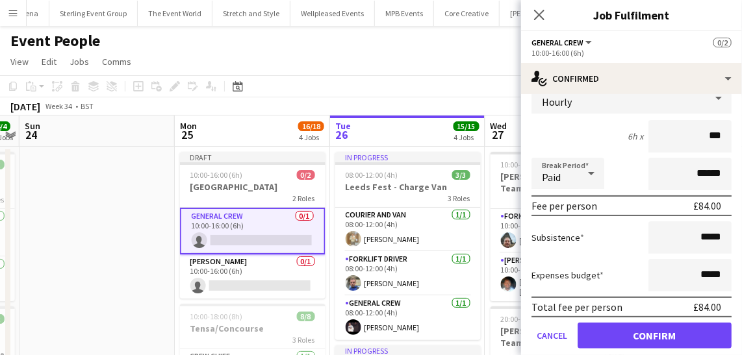
scroll to position [106, 0]
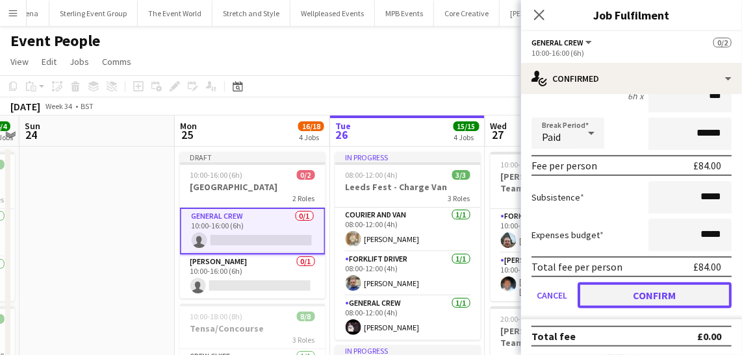
click at [645, 291] on button "Confirm" at bounding box center [654, 296] width 154 height 26
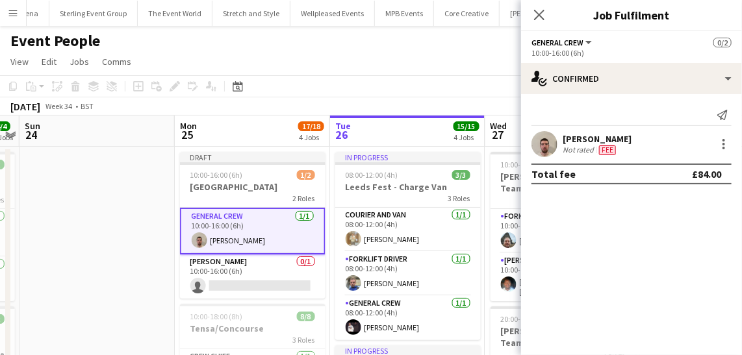
scroll to position [0, 0]
click at [718, 149] on div at bounding box center [724, 144] width 16 height 16
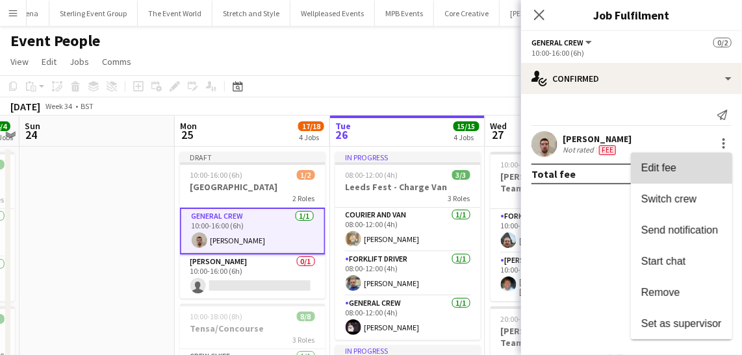
click at [713, 162] on span "Edit fee" at bounding box center [681, 168] width 81 height 12
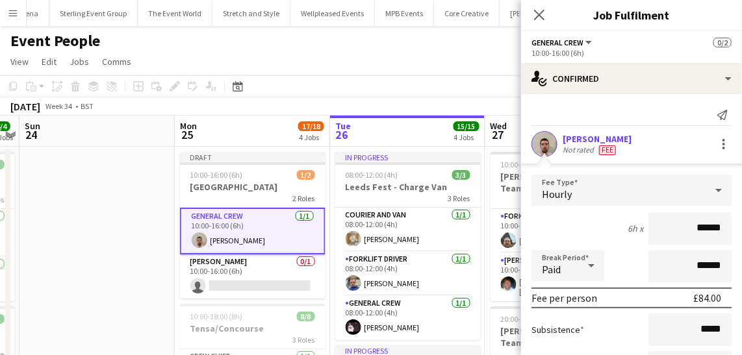
drag, startPoint x: 680, startPoint y: 218, endPoint x: 719, endPoint y: 223, distance: 39.3
click at [719, 223] on input "******" at bounding box center [689, 228] width 83 height 32
type input "***"
click at [610, 224] on div "6h x ***" at bounding box center [631, 228] width 200 height 32
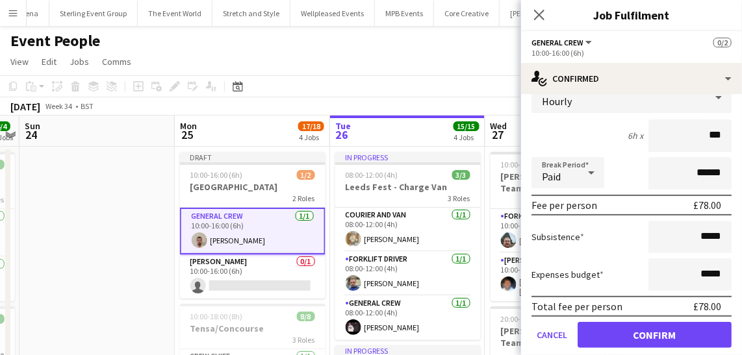
scroll to position [118, 0]
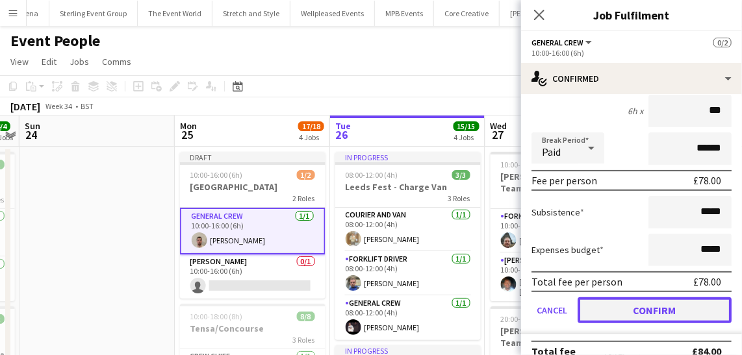
drag, startPoint x: 627, startPoint y: 298, endPoint x: 498, endPoint y: 300, distance: 129.3
click at [627, 298] on button "Confirm" at bounding box center [654, 311] width 154 height 26
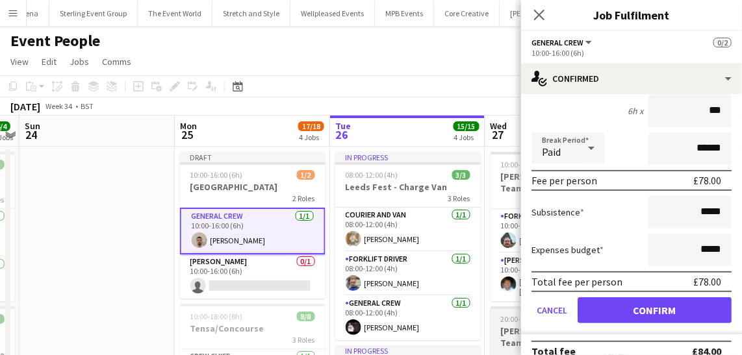
scroll to position [0, 0]
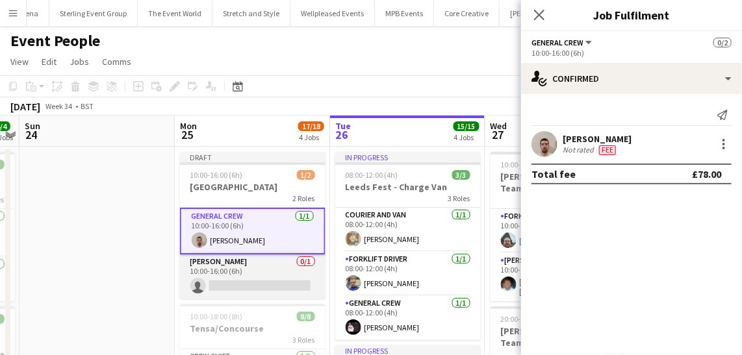
click at [307, 274] on app-card-role "Van Driver 0/1 10:00-16:00 (6h) single-neutral-actions" at bounding box center [253, 277] width 146 height 44
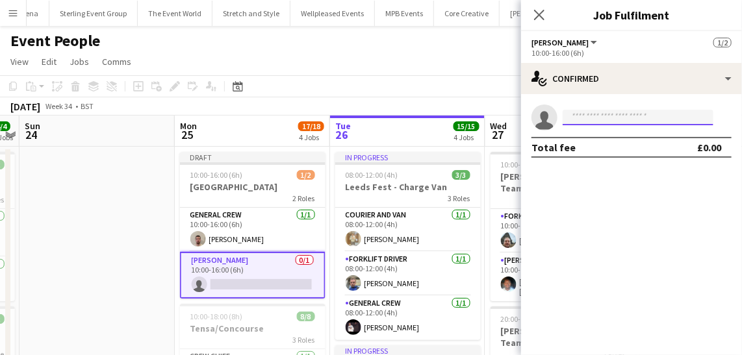
click at [576, 117] on input at bounding box center [638, 118] width 151 height 16
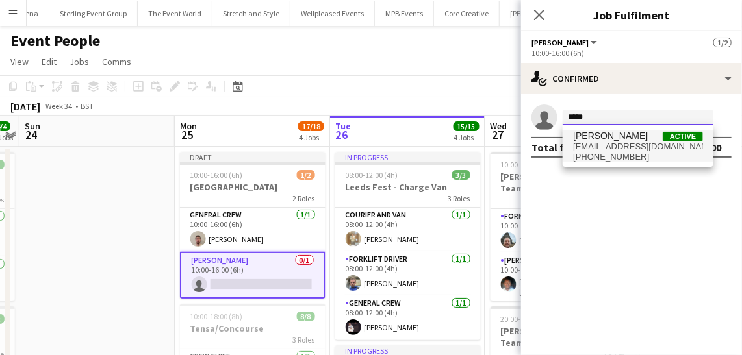
type input "*****"
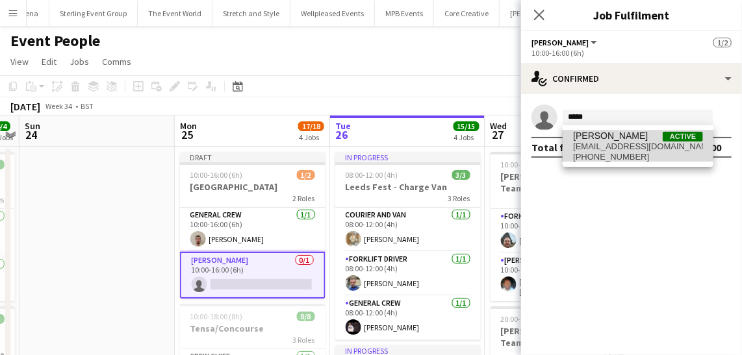
click at [604, 147] on span "[EMAIL_ADDRESS][DOMAIN_NAME]" at bounding box center [638, 147] width 130 height 10
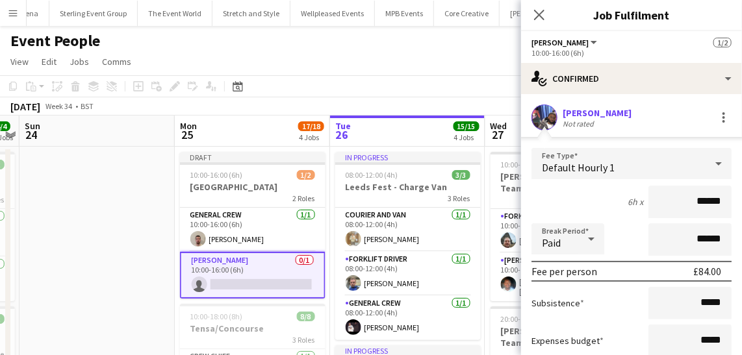
scroll to position [106, 0]
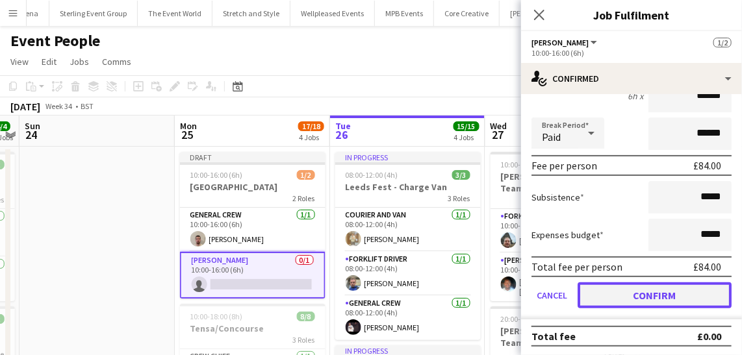
click at [622, 290] on button "Confirm" at bounding box center [654, 296] width 154 height 26
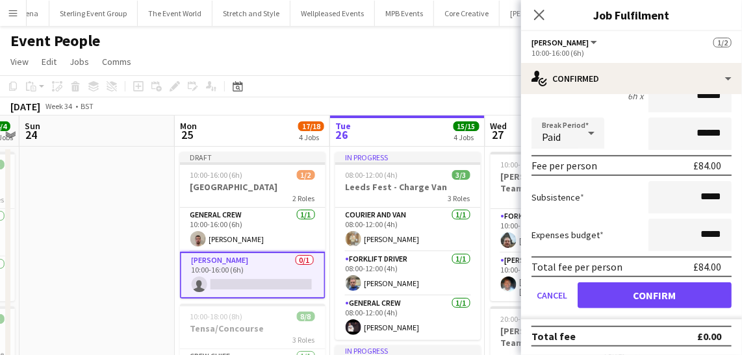
scroll to position [0, 0]
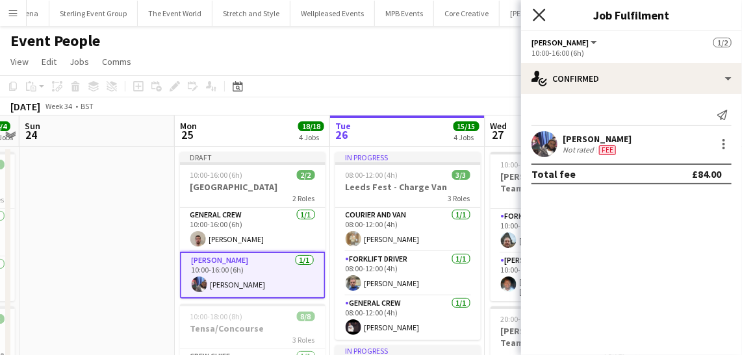
click at [537, 19] on icon "Close pop-in" at bounding box center [539, 14] width 12 height 12
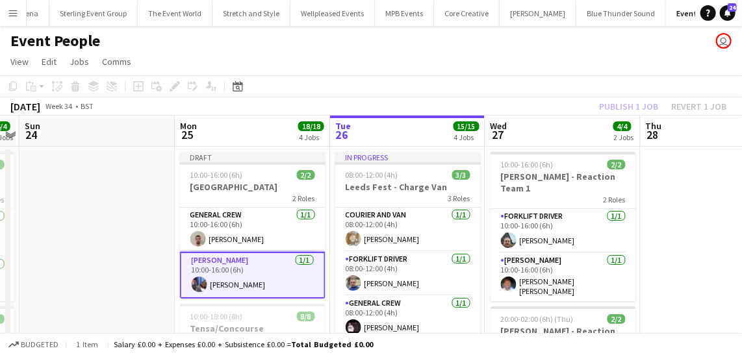
click at [631, 103] on div "Publish 1 job Revert 1 job" at bounding box center [662, 106] width 158 height 17
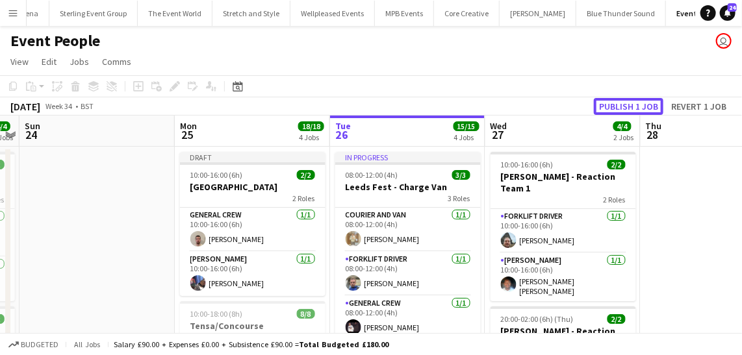
click at [631, 103] on button "Publish 1 job" at bounding box center [629, 106] width 70 height 17
